Goal: Information Seeking & Learning: Learn about a topic

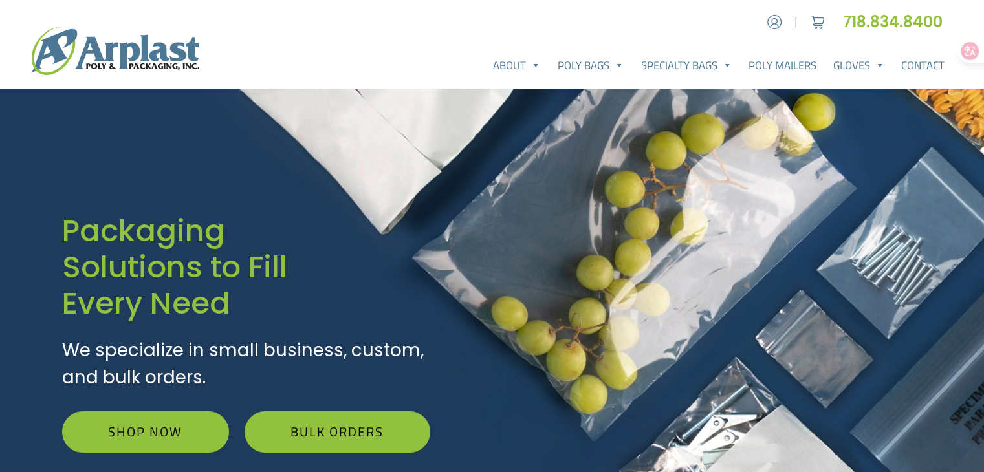
click at [124, 226] on h1 "Packaging Solutions to Fill Every Need" at bounding box center [246, 267] width 368 height 109
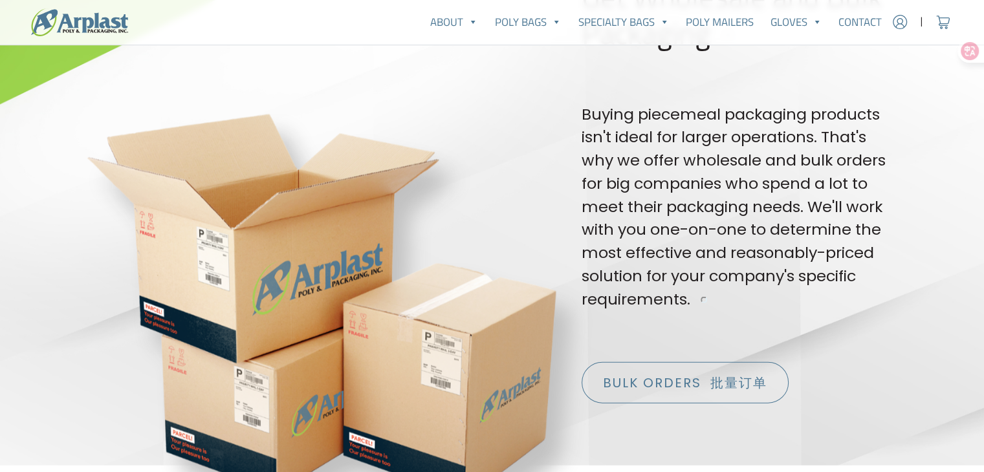
scroll to position [2781, 0]
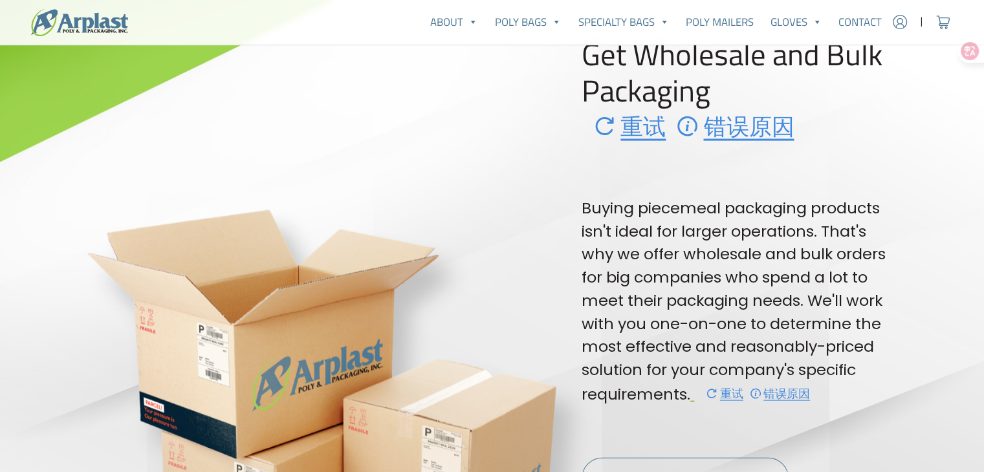
click at [631, 134] on font "重试" at bounding box center [629, 126] width 72 height 27
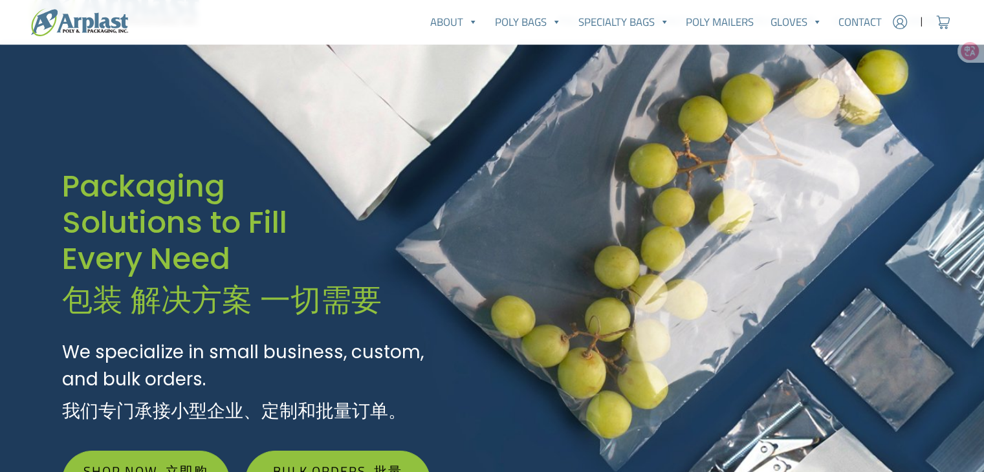
scroll to position [0, 0]
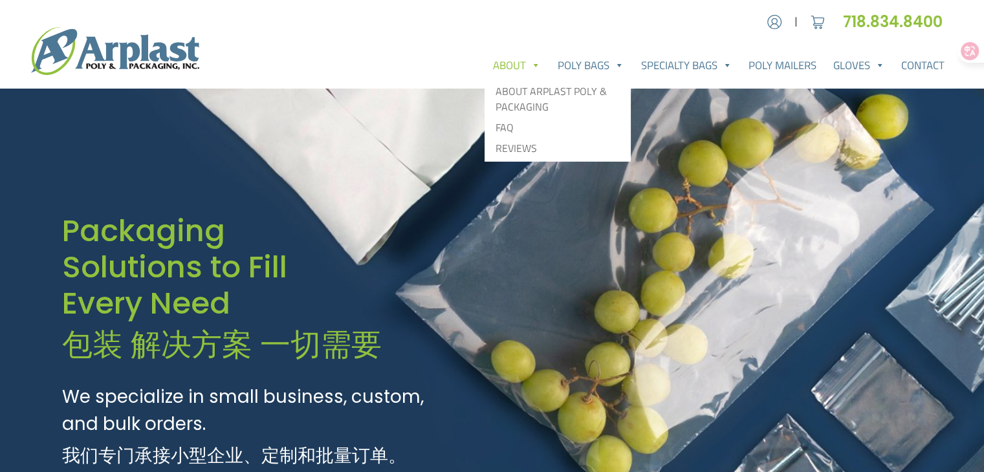
click at [506, 75] on link "About" at bounding box center [516, 65] width 65 height 26
click at [506, 60] on link "About" at bounding box center [516, 65] width 65 height 26
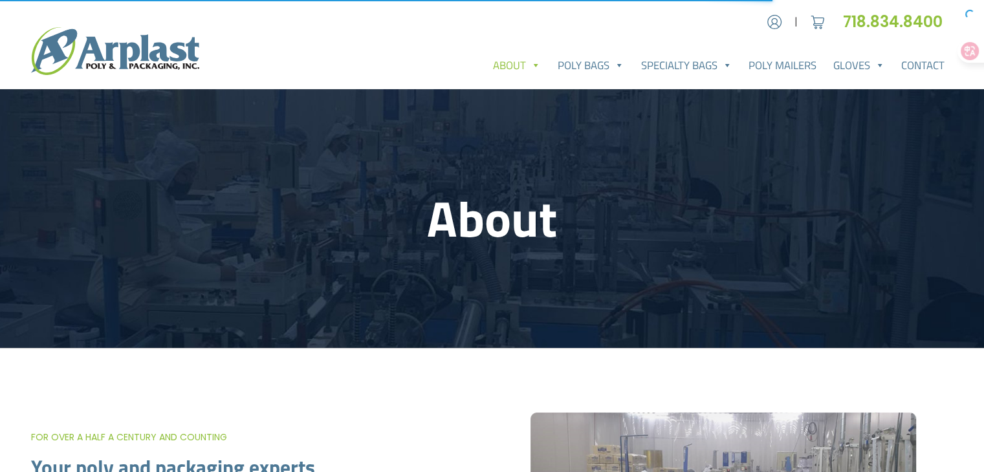
click at [784, 153] on header "About" at bounding box center [492, 218] width 984 height 259
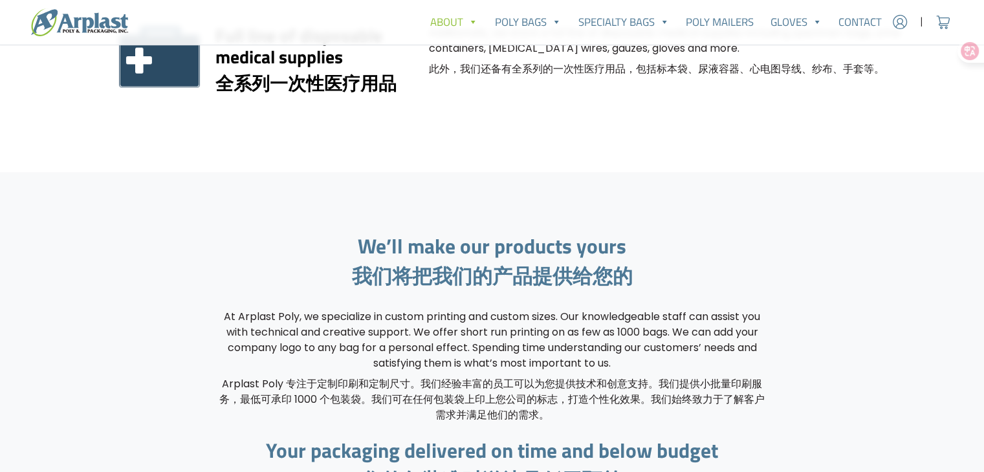
scroll to position [1746, 0]
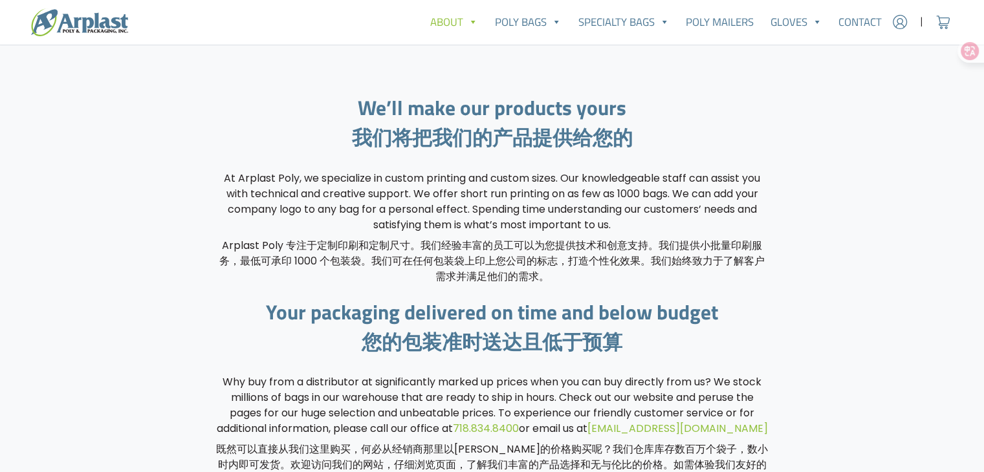
click at [18, 265] on div "We’ll make our products yours 我们将把我们的产品提供给您的 At Arplast Poly, we specialize in …" at bounding box center [492, 300] width 984 height 532
click at [398, 300] on h2 "Your packaging delivered on time and below budget 您的包装准时送达且低于预算" at bounding box center [492, 329] width 554 height 59
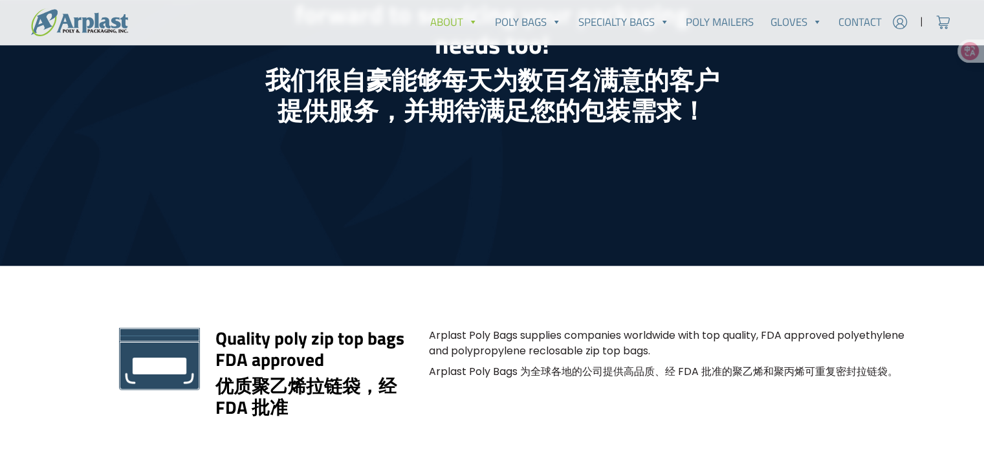
scroll to position [1035, 0]
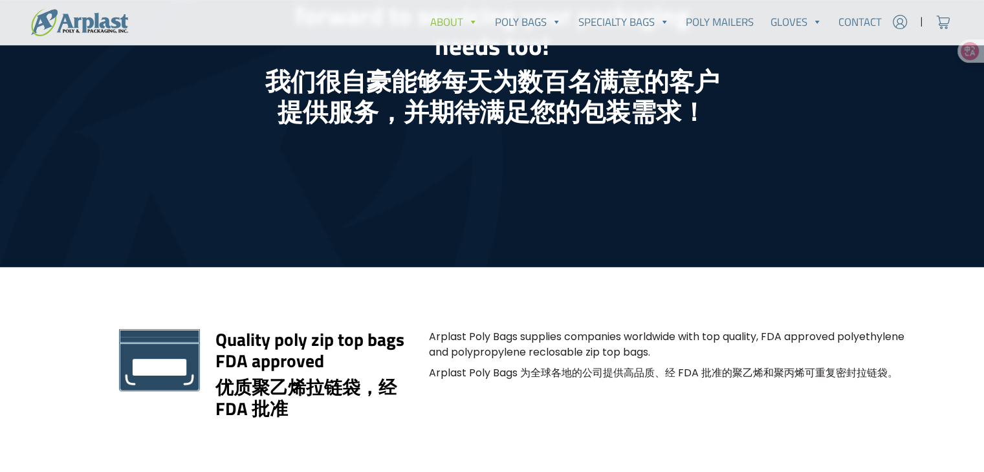
click at [534, 329] on div "Arplast Poly Bags supplies companies worldwide with top quality, FDA approved p…" at bounding box center [670, 382] width 498 height 107
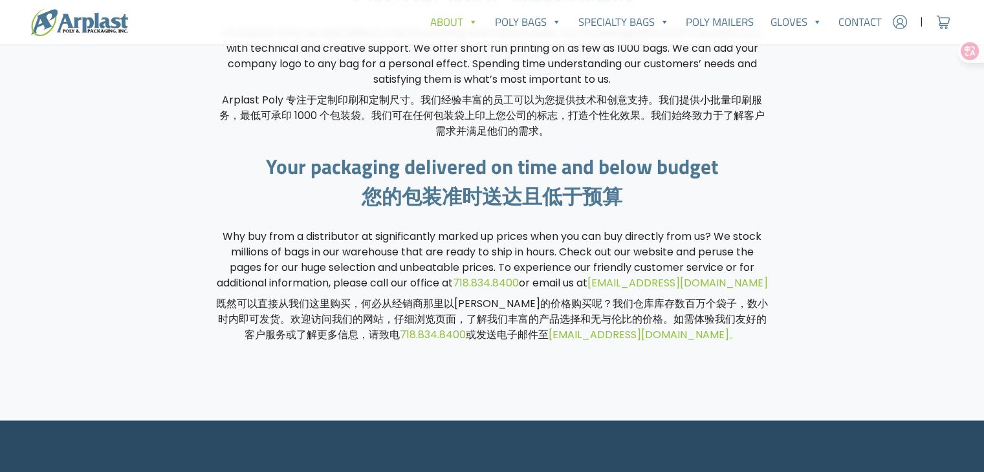
scroll to position [1808, 0]
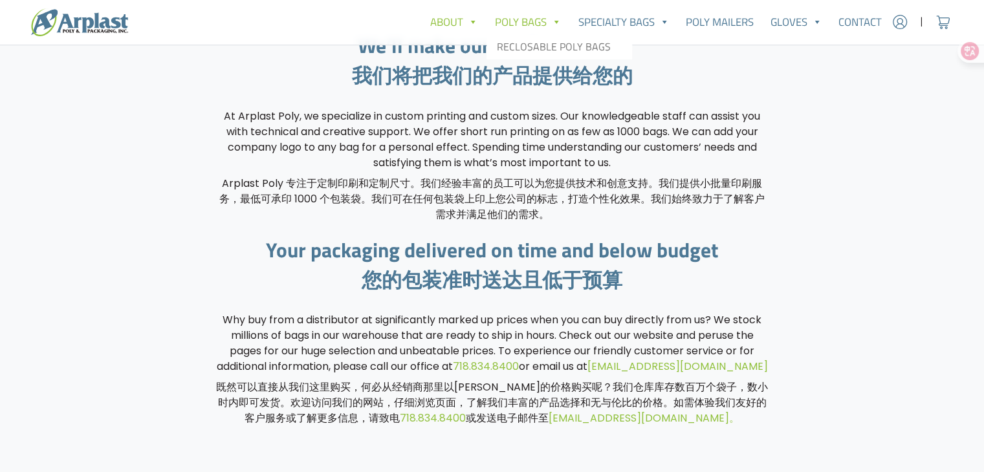
click at [418, 208] on font "Arplast Poly 专注于定制印刷和定制尺寸。我们经验丰富的员工可以为您提供技术和创意支持。我们提供小批量印刷服务，最低可承印 1000 个包装袋。我们…" at bounding box center [492, 199] width 554 height 47
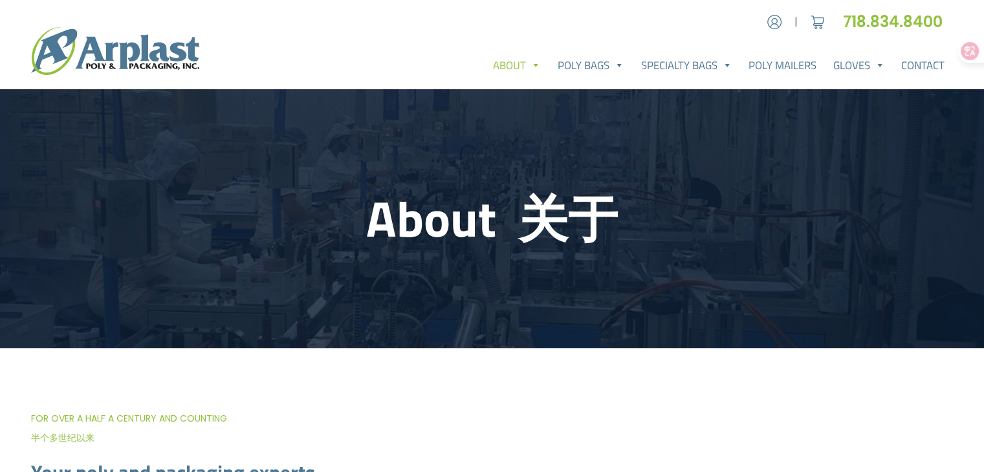
scroll to position [0, 0]
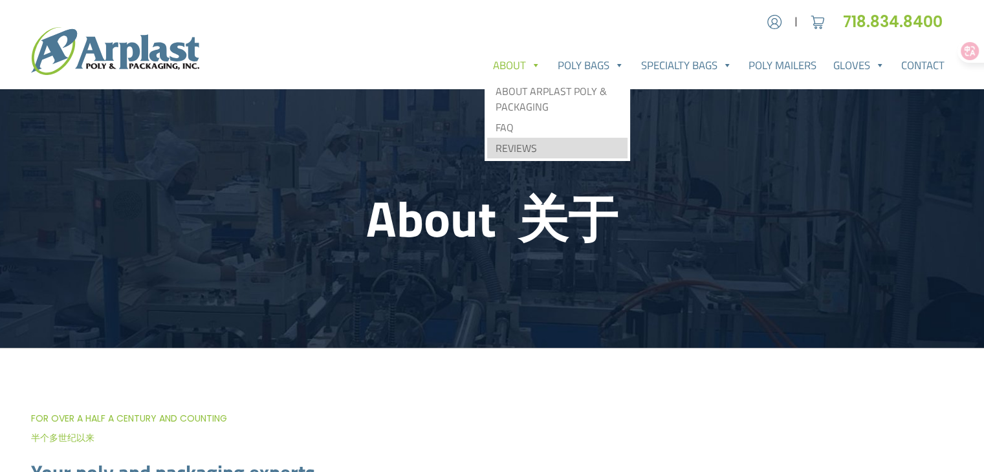
click at [525, 146] on link "Reviews" at bounding box center [557, 148] width 140 height 21
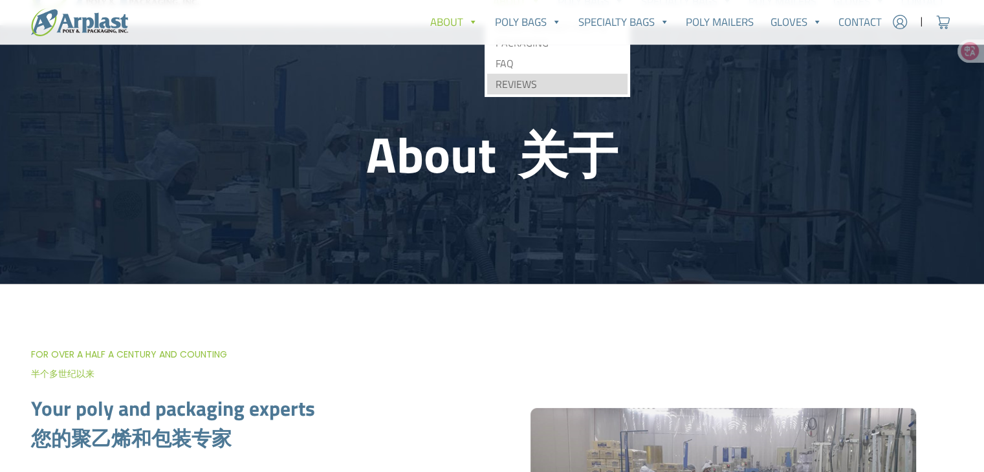
scroll to position [129, 0]
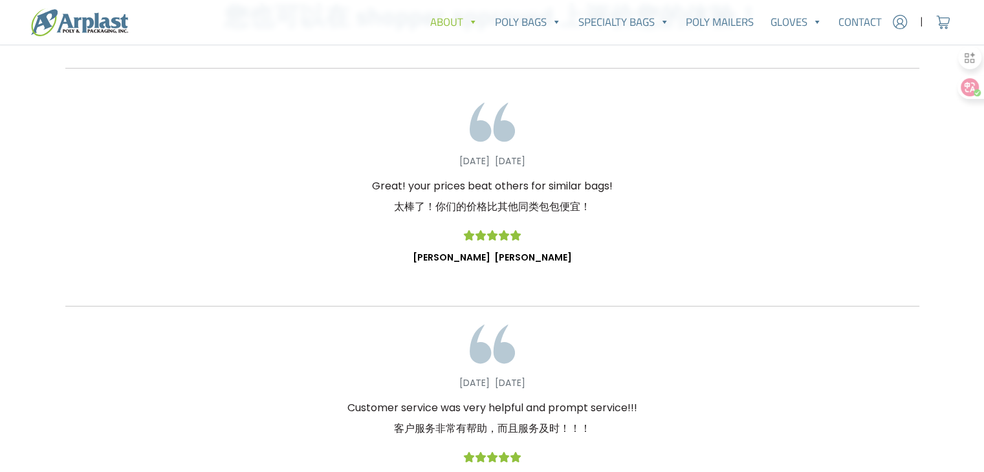
scroll to position [453, 0]
